Goal: Information Seeking & Learning: Find specific page/section

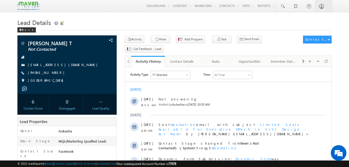
click at [166, 17] on h1 "Lead Details" at bounding box center [174, 22] width 314 height 10
click at [120, 22] on h1 "Lead Details" at bounding box center [174, 22] width 314 height 10
click at [140, 22] on h1 "Lead Details" at bounding box center [174, 22] width 314 height 10
click at [160, 19] on h1 "Lead Details" at bounding box center [174, 22] width 314 height 10
click at [183, 29] on div "Back" at bounding box center [174, 28] width 314 height 3
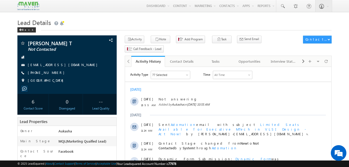
click at [176, 19] on h1 "Lead Details" at bounding box center [174, 22] width 314 height 10
click at [162, 23] on h1 "Lead Details" at bounding box center [174, 22] width 314 height 10
